Goal: Task Accomplishment & Management: Complete application form

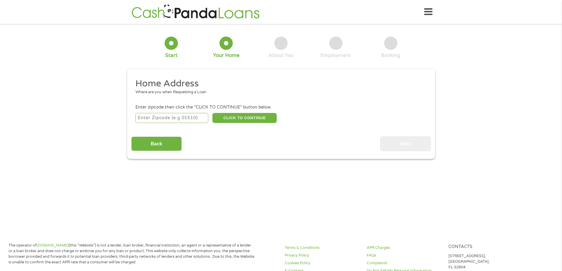
click at [160, 118] on input "number" at bounding box center [171, 118] width 73 height 10
type input "34102"
select select "[US_STATE]"
click at [241, 116] on button "CLICK TO CONTINUE" at bounding box center [245, 118] width 64 height 10
type input "34102"
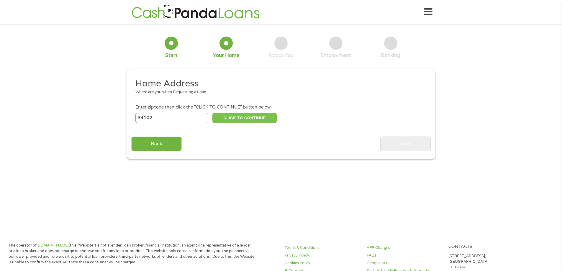
type input "[GEOGRAPHIC_DATA]"
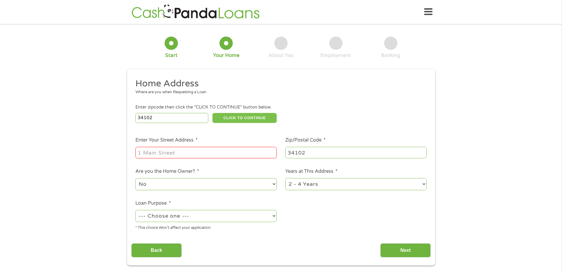
scroll to position [30, 0]
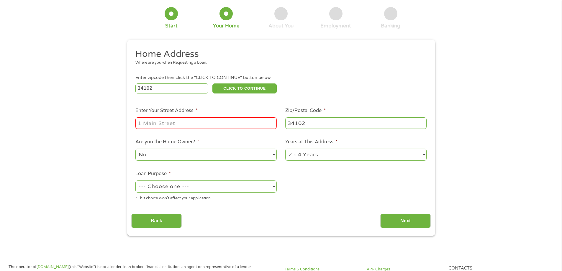
click at [172, 123] on input "Enter Your Street Address *" at bounding box center [205, 122] width 141 height 11
type input "350 10th st north, apt Q2"
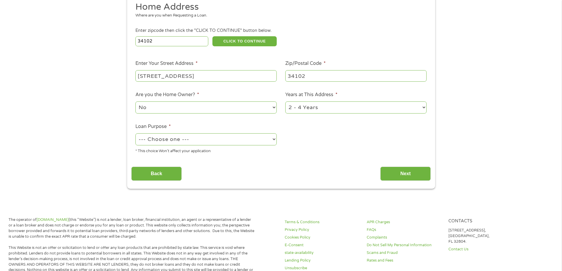
scroll to position [89, 0]
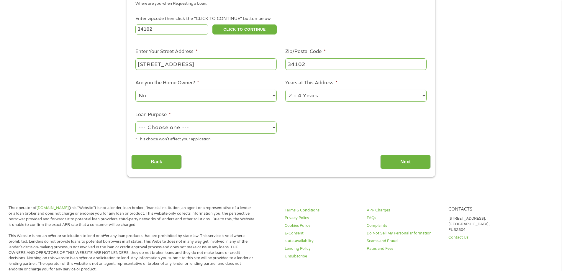
click at [326, 94] on select "1 Year or less 1 - 2 Years 2 - 4 Years Over 4 Years" at bounding box center [355, 96] width 141 height 12
select select "60months"
click at [285, 90] on select "1 Year or less 1 - 2 Years 2 - 4 Years Over 4 Years" at bounding box center [355, 96] width 141 height 12
click at [194, 130] on select "--- Choose one --- Pay Bills Debt Consolidation Home Improvement Major Purchase…" at bounding box center [205, 128] width 141 height 12
select select "shorttermcash"
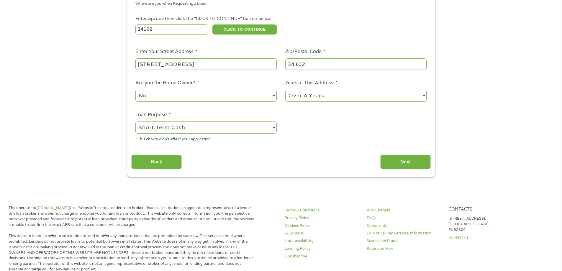
click at [135, 122] on select "--- Choose one --- Pay Bills Debt Consolidation Home Improvement Major Purchase…" at bounding box center [205, 128] width 141 height 12
click at [389, 164] on input "Next" at bounding box center [405, 162] width 50 height 14
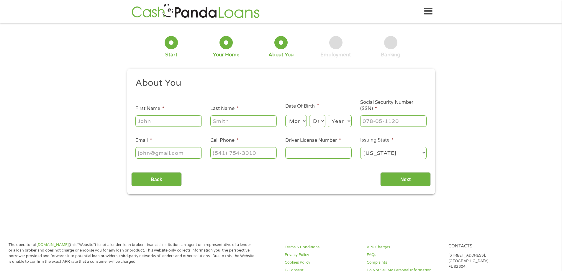
scroll to position [0, 0]
click at [164, 120] on input "First Name *" at bounding box center [168, 121] width 66 height 11
type input "Miriam"
type input "zafra"
type input "msbingo2006@yahoo.com"
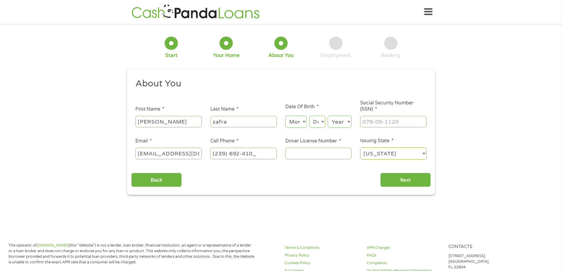
type input "(239) 692-4106"
click at [295, 152] on input "Driver License Number *" at bounding box center [318, 153] width 66 height 11
type input "z1605475620"
click at [377, 122] on input "___-__-____" at bounding box center [393, 121] width 66 height 11
type input "264-73-7055"
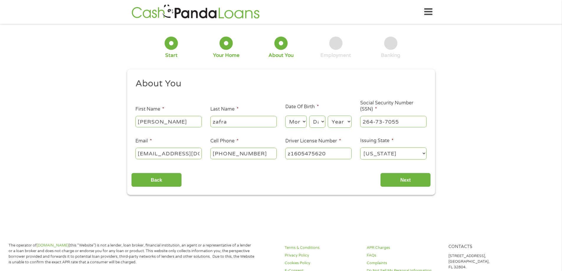
click at [303, 123] on select "Month 1 2 3 4 5 6 7 8 9 10 11 12" at bounding box center [296, 122] width 22 height 12
select select "2"
click at [285, 116] on select "Month 1 2 3 4 5 6 7 8 9 10 11 12" at bounding box center [296, 122] width 22 height 12
click at [317, 126] on select "Day 1 2 3 4 5 6 7 8 9 10 11 12 13 14 15 16 17 18 19 20 21 22 23 24 25 26 27 28 …" at bounding box center [317, 122] width 16 height 12
select select "22"
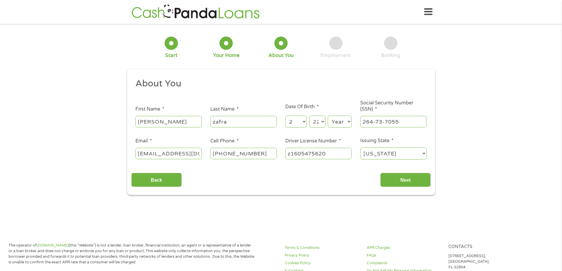
click at [309, 116] on select "Day 1 2 3 4 5 6 7 8 9 10 11 12 13 14 15 16 17 18 19 20 21 22 23 24 25 26 27 28 …" at bounding box center [317, 122] width 16 height 12
click at [336, 120] on select "Year 2007 2006 2005 2004 2003 2002 2001 2000 1999 1998 1997 1996 1995 1994 1993…" at bounding box center [340, 122] width 24 height 12
select select "1962"
click at [328, 116] on select "Year 2007 2006 2005 2004 2003 2002 2001 2000 1999 1998 1997 1996 1995 1994 1993…" at bounding box center [340, 122] width 24 height 12
click at [404, 181] on input "Next" at bounding box center [405, 180] width 50 height 14
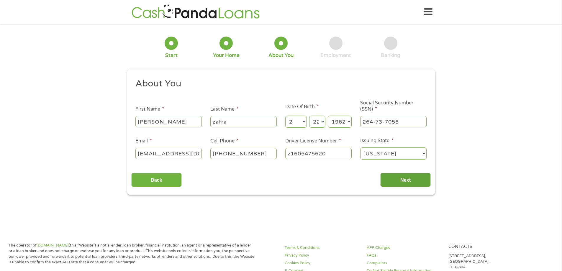
click at [406, 181] on input "Next" at bounding box center [405, 180] width 50 height 14
click at [161, 179] on input "Back" at bounding box center [156, 180] width 50 height 14
click at [411, 182] on input "Next" at bounding box center [405, 180] width 50 height 14
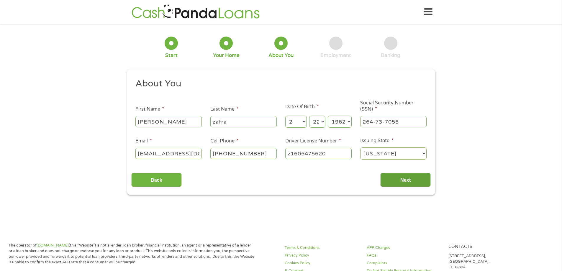
click at [411, 182] on input "Next" at bounding box center [405, 180] width 50 height 14
click at [411, 179] on input "Next" at bounding box center [405, 180] width 50 height 14
click at [166, 12] on img at bounding box center [196, 12] width 132 height 17
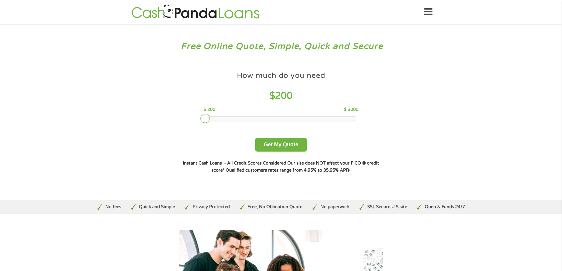
drag, startPoint x: 246, startPoint y: 119, endPoint x: 200, endPoint y: 128, distance: 47.3
click at [200, 128] on div "How much do you need $ 200 $ 200 $ 3000 Get My Quote" at bounding box center [281, 109] width 207 height 83
click at [278, 142] on button "Get My Quote" at bounding box center [281, 145] width 52 height 14
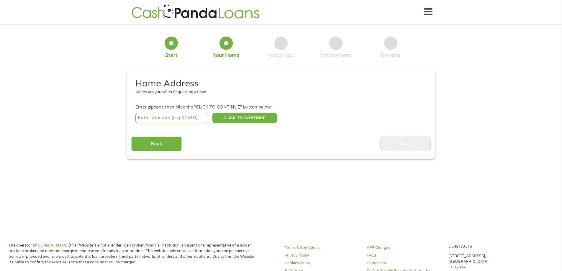
click at [139, 117] on input "number" at bounding box center [171, 118] width 73 height 10
type input "34102"
select select "[US_STATE]"
click at [242, 116] on button "CLICK TO CONTINUE" at bounding box center [245, 118] width 64 height 10
type input "34102"
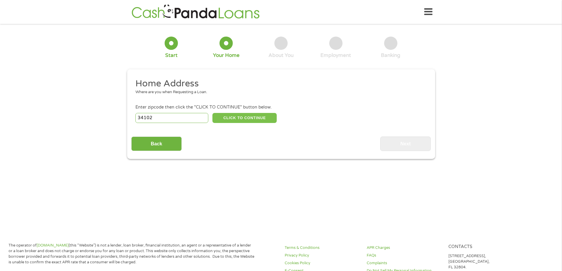
type input "[GEOGRAPHIC_DATA]"
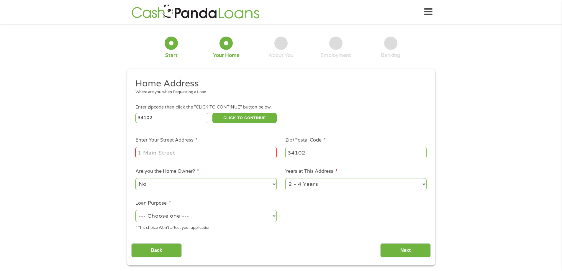
click at [176, 149] on input "Enter Your Street Address *" at bounding box center [205, 152] width 141 height 11
type input "350 10th st north, apt Q2"
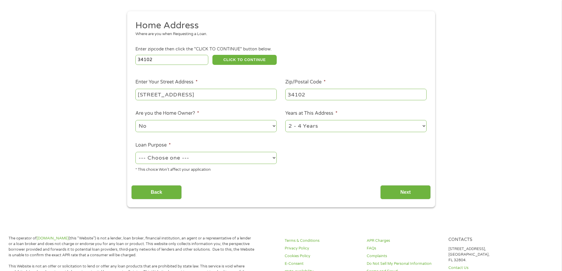
scroll to position [59, 0]
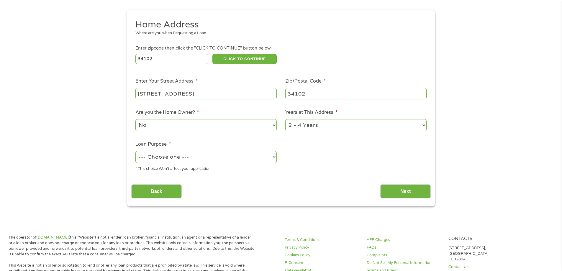
click at [306, 125] on select "1 Year or less 1 - 2 Years 2 - 4 Years Over 4 Years" at bounding box center [355, 125] width 141 height 12
select select "60months"
click at [285, 119] on select "1 Year or less 1 - 2 Years 2 - 4 Years Over 4 Years" at bounding box center [355, 125] width 141 height 12
click at [183, 156] on select "--- Choose one --- Pay Bills Debt Consolidation Home Improvement Major Purchase…" at bounding box center [205, 157] width 141 height 12
select select "other"
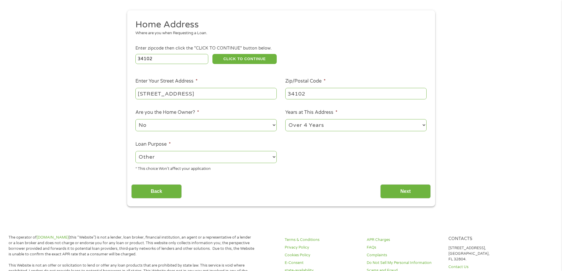
click at [135, 151] on select "--- Choose one --- Pay Bills Debt Consolidation Home Improvement Major Purchase…" at bounding box center [205, 157] width 141 height 12
click at [395, 193] on input "Next" at bounding box center [405, 191] width 50 height 14
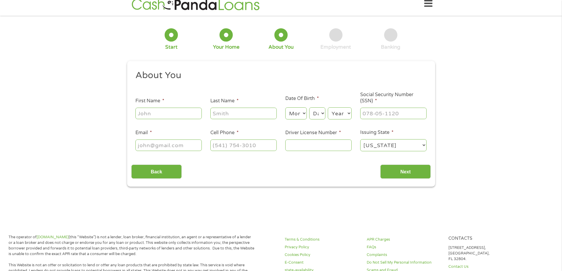
scroll to position [0, 0]
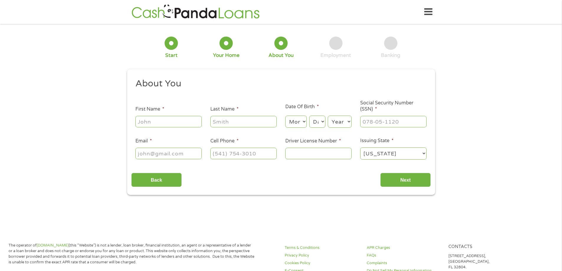
click at [162, 123] on input "First Name *" at bounding box center [168, 121] width 66 height 11
type input "Miriam"
type input "zafra"
type input "msbingo2006@yahoo.com"
type input "(239) 692-4106"
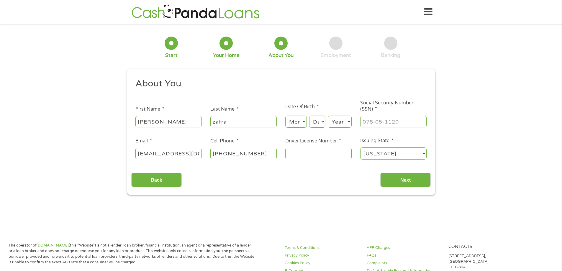
click at [300, 123] on select "Month 1 2 3 4 5 6 7 8 9 10 11 12" at bounding box center [296, 122] width 22 height 12
select select "2"
click at [285, 116] on select "Month 1 2 3 4 5 6 7 8 9 10 11 12" at bounding box center [296, 122] width 22 height 12
click at [319, 123] on select "Day 1 2 3 4 5 6 7 8 9 10 11 12 13 14 15 16 17 18 19 20 21 22 23 24 25 26 27 28 …" at bounding box center [317, 122] width 16 height 12
select select "22"
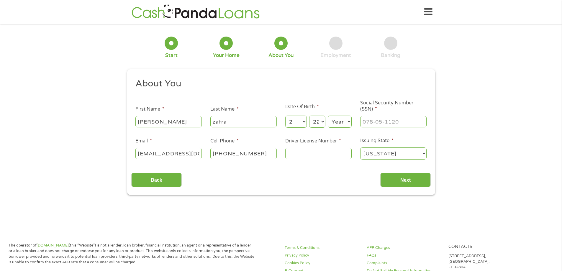
click at [309, 116] on select "Day 1 2 3 4 5 6 7 8 9 10 11 12 13 14 15 16 17 18 19 20 21 22 23 24 25 26 27 28 …" at bounding box center [317, 122] width 16 height 12
click at [336, 123] on select "Year 2007 2006 2005 2004 2003 2002 2001 2000 1999 1998 1997 1996 1995 1994 1993…" at bounding box center [340, 122] width 24 height 12
click at [335, 121] on select "Year 2007 2006 2005 2004 2003 2002 2001 2000 1999 1998 1997 1996 1995 1994 1993…" at bounding box center [340, 122] width 24 height 12
select select "1962"
click at [328, 116] on select "Year 2007 2006 2005 2004 2003 2002 2001 2000 1999 1998 1997 1996 1995 1994 1993…" at bounding box center [340, 122] width 24 height 12
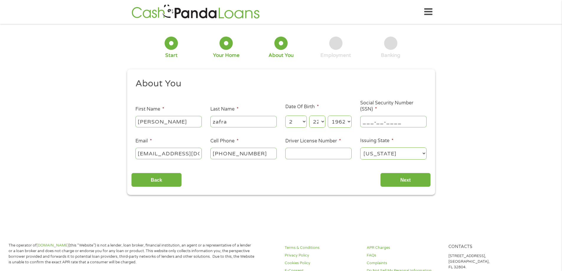
click at [368, 123] on input "___-__-____" at bounding box center [393, 121] width 66 height 11
type input "264-73-7055"
click at [298, 156] on input "Driver License Number *" at bounding box center [318, 153] width 66 height 11
type input "z1605475620"
click at [397, 180] on input "Next" at bounding box center [405, 180] width 50 height 14
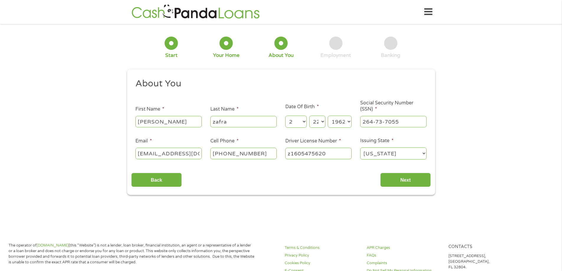
click at [389, 156] on select "Alabama Alaska Arizona Arkansas California Colorado Connecticut Delaware Distri…" at bounding box center [393, 154] width 66 height 12
click at [360, 148] on select "Alabama Alaska Arizona Arkansas California Colorado Connecticut Delaware Distri…" at bounding box center [393, 154] width 66 height 12
click at [396, 177] on input "Next" at bounding box center [405, 180] width 50 height 14
click at [393, 179] on input "Next" at bounding box center [405, 180] width 50 height 14
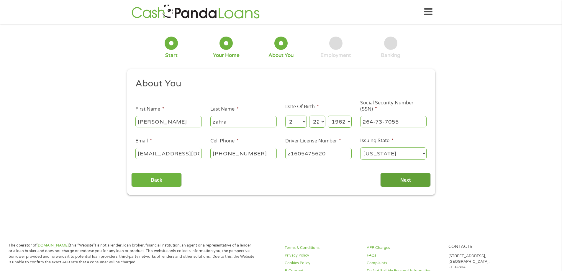
click at [393, 179] on input "Next" at bounding box center [405, 180] width 50 height 14
click at [167, 120] on input "Miriam" at bounding box center [168, 121] width 66 height 11
drag, startPoint x: 157, startPoint y: 122, endPoint x: 119, endPoint y: 125, distance: 38.2
click at [119, 125] on div "1 Start 2 Your Home 3 About You 4 Employment 5 Banking 6 This field is hidden w…" at bounding box center [281, 111] width 562 height 167
type input "miriam"
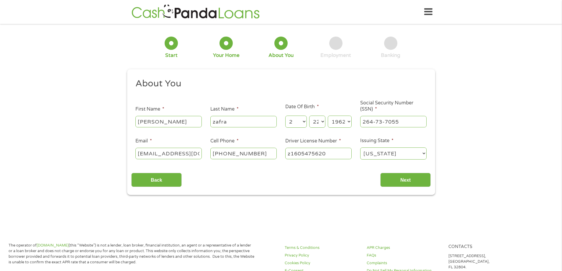
scroll to position [2, 2]
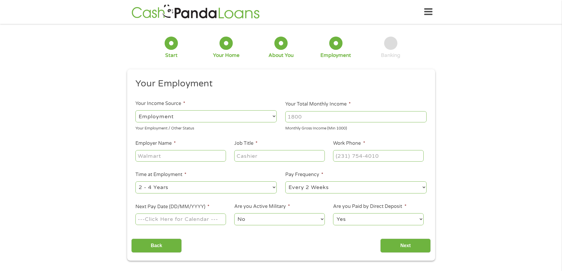
click at [192, 116] on select "--- Choose one --- Employment Self Employed Benefits" at bounding box center [205, 116] width 141 height 12
select select "benefits"
click at [135, 110] on select "--- Choose one --- Employment Self Employed Benefits" at bounding box center [205, 116] width 141 height 12
type input "Other"
type input "(239) 692-4106"
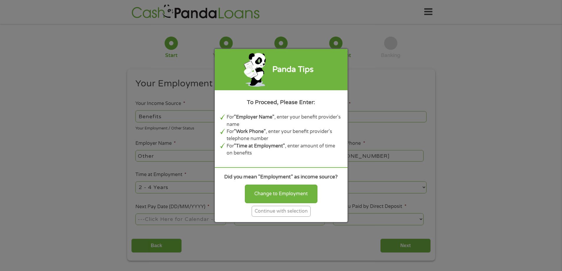
click at [280, 212] on div "Continue with selection" at bounding box center [281, 211] width 59 height 11
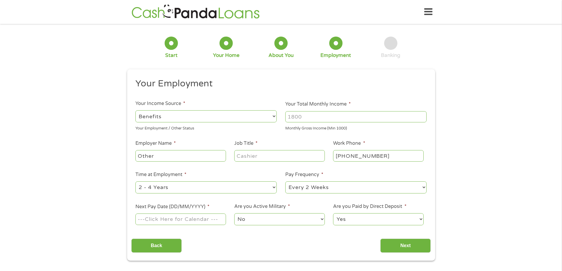
click at [290, 116] on input "Your Total Monthly Income *" at bounding box center [355, 116] width 141 height 11
type input "987"
